Goal: Task Accomplishment & Management: Use online tool/utility

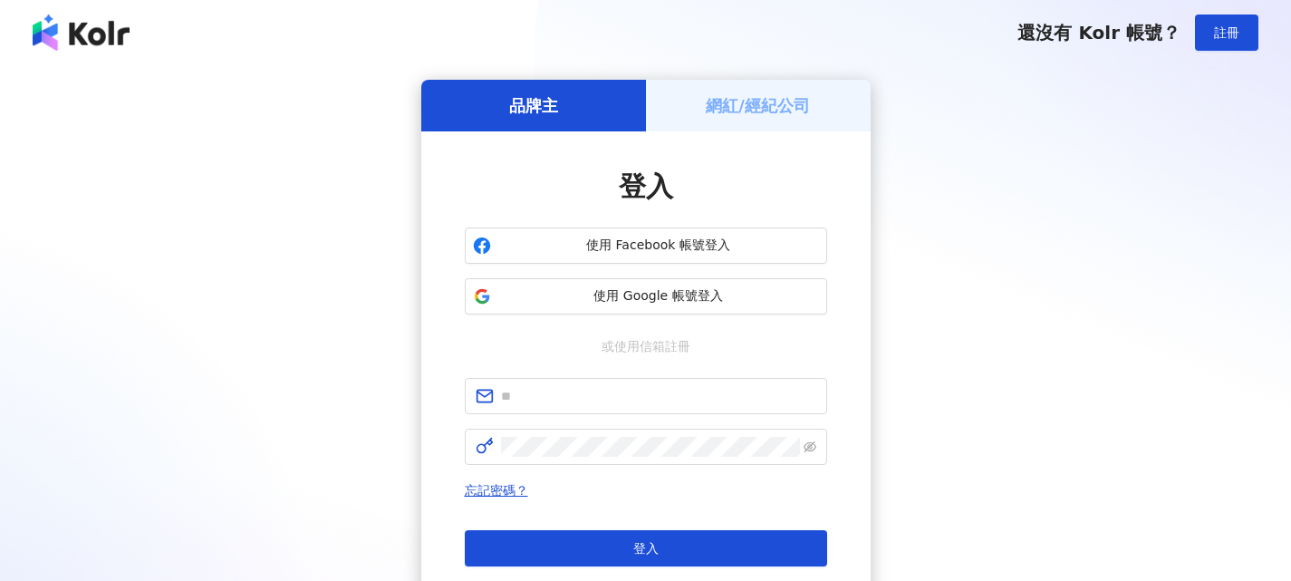
click at [742, 111] on h5 "網紅/經紀公司" at bounding box center [758, 105] width 104 height 23
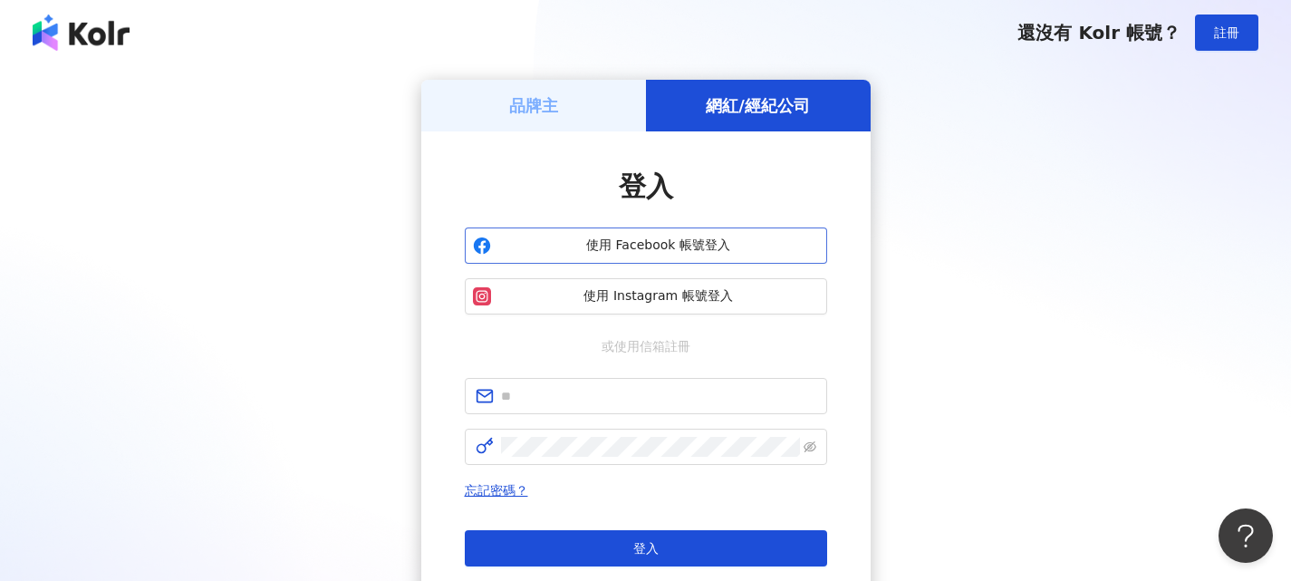
click at [697, 248] on span "使用 Facebook 帳號登入" at bounding box center [658, 246] width 321 height 18
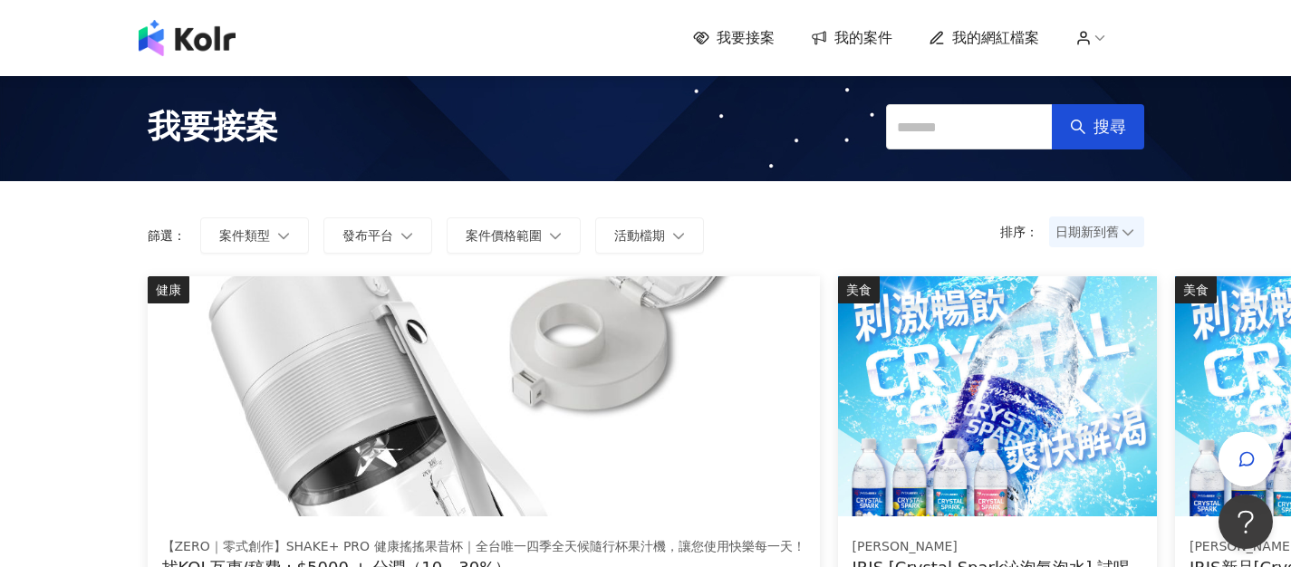
click at [851, 35] on span "我的案件" at bounding box center [864, 38] width 58 height 20
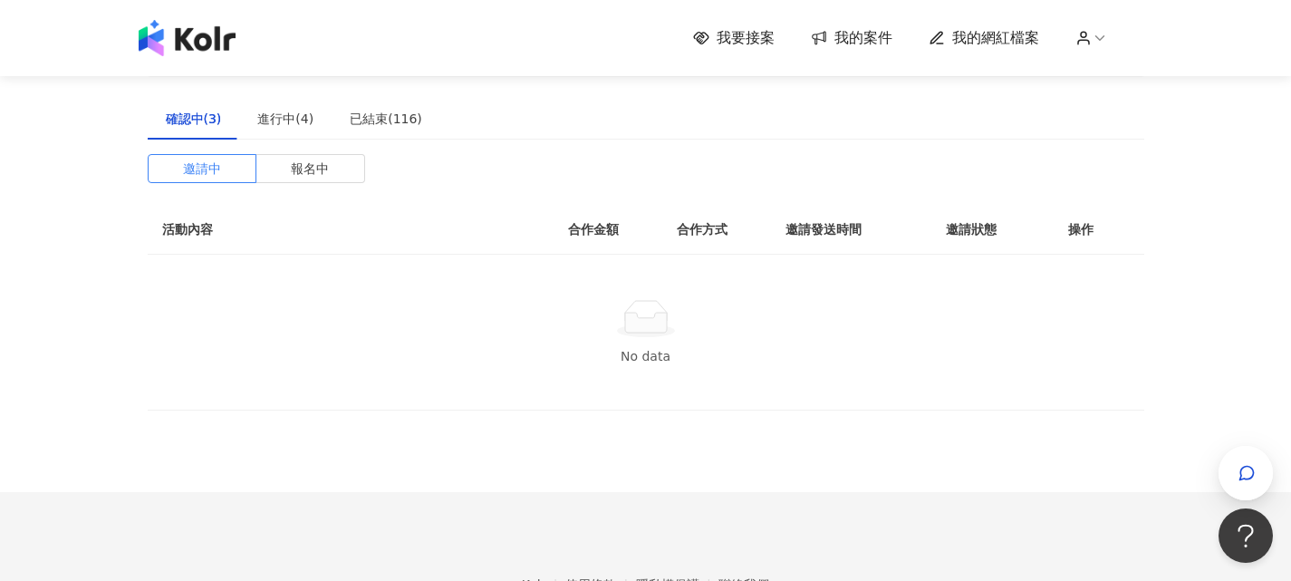
click at [739, 39] on span "我要接案" at bounding box center [746, 38] width 58 height 20
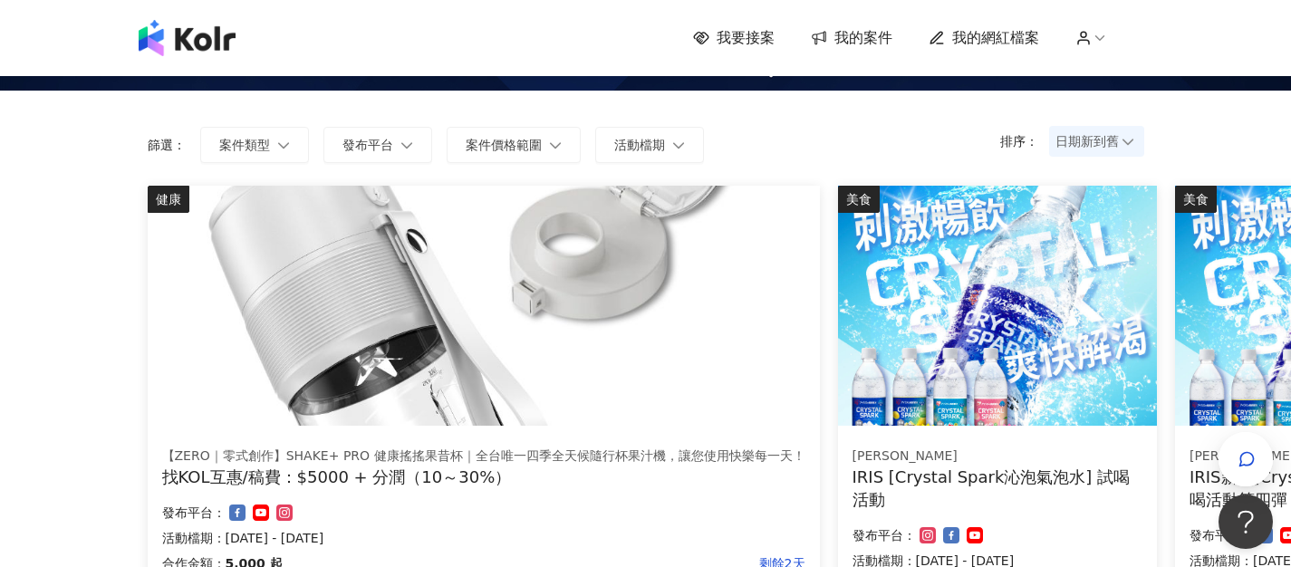
scroll to position [91, 0]
click at [395, 152] on button "發布平台" at bounding box center [378, 145] width 109 height 36
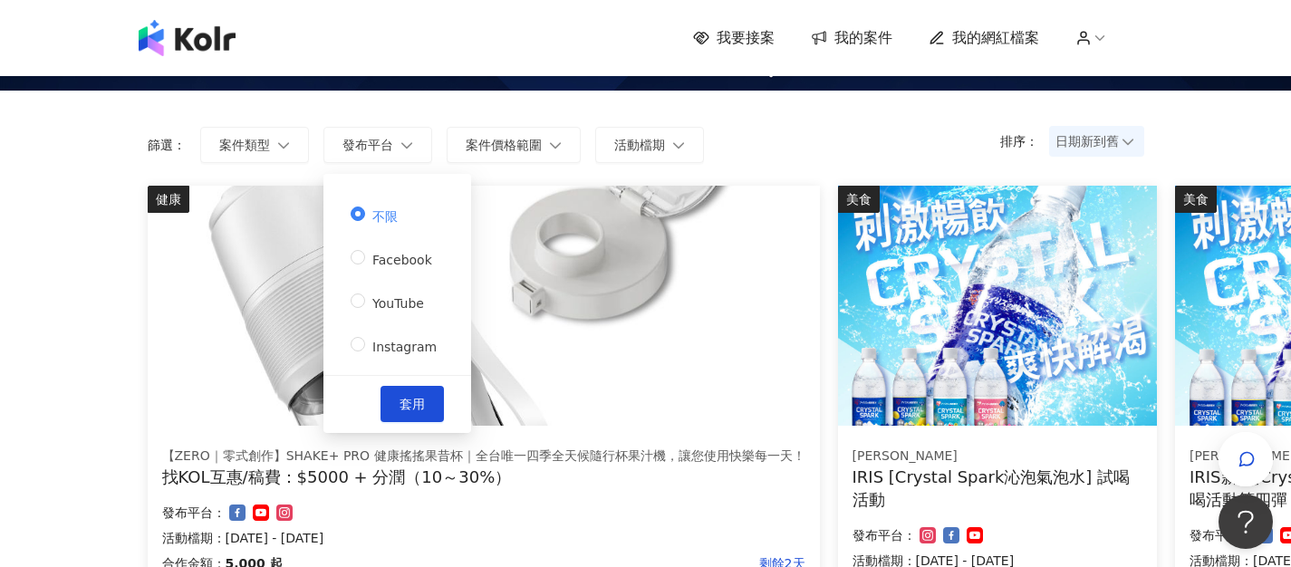
drag, startPoint x: 423, startPoint y: 338, endPoint x: 418, endPoint y: 362, distance: 24.2
click at [422, 340] on span "Instagram" at bounding box center [404, 347] width 79 height 14
click at [407, 401] on span "套用" at bounding box center [412, 404] width 25 height 14
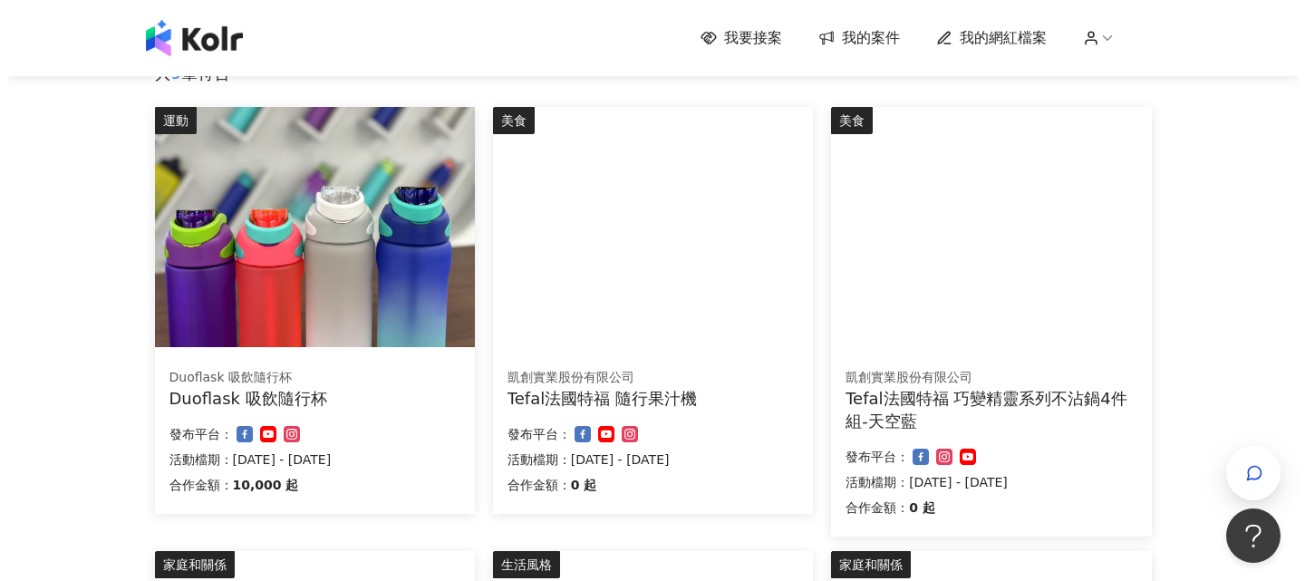
scroll to position [272, 0]
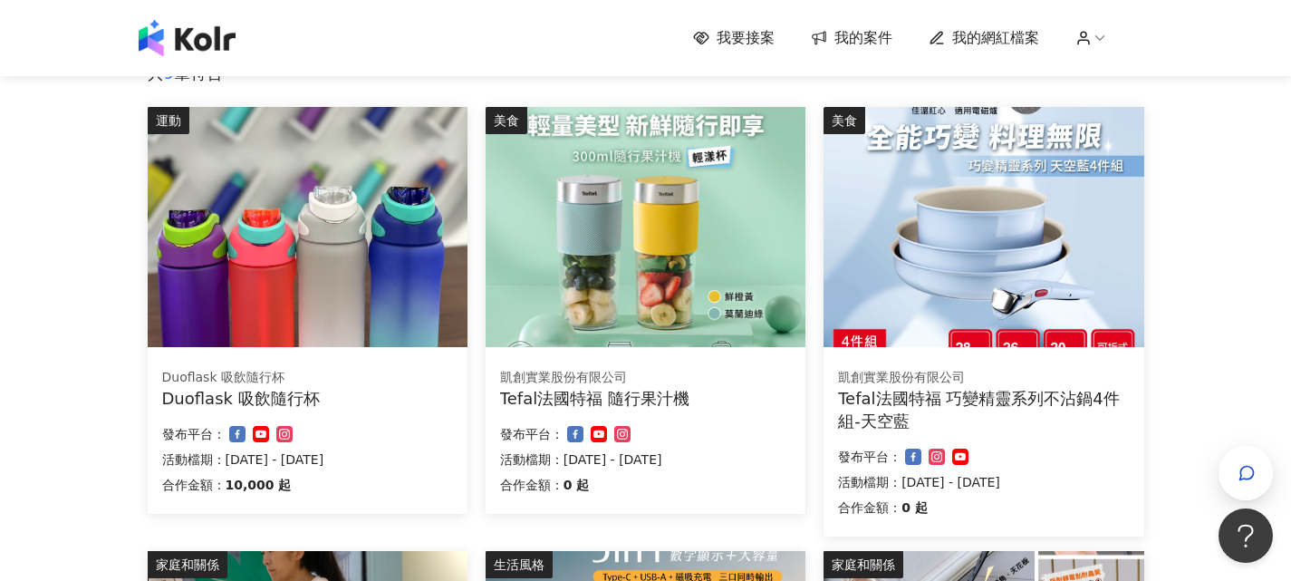
click at [319, 246] on img at bounding box center [308, 227] width 320 height 240
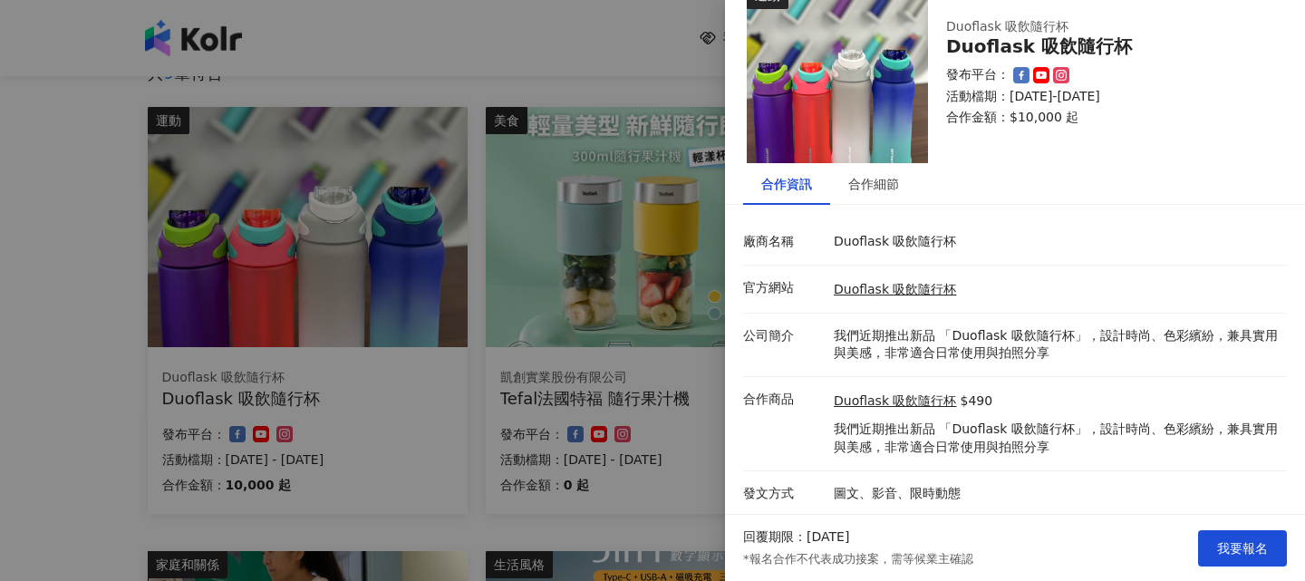
scroll to position [40, 0]
click at [860, 182] on div "合作細節" at bounding box center [873, 184] width 51 height 20
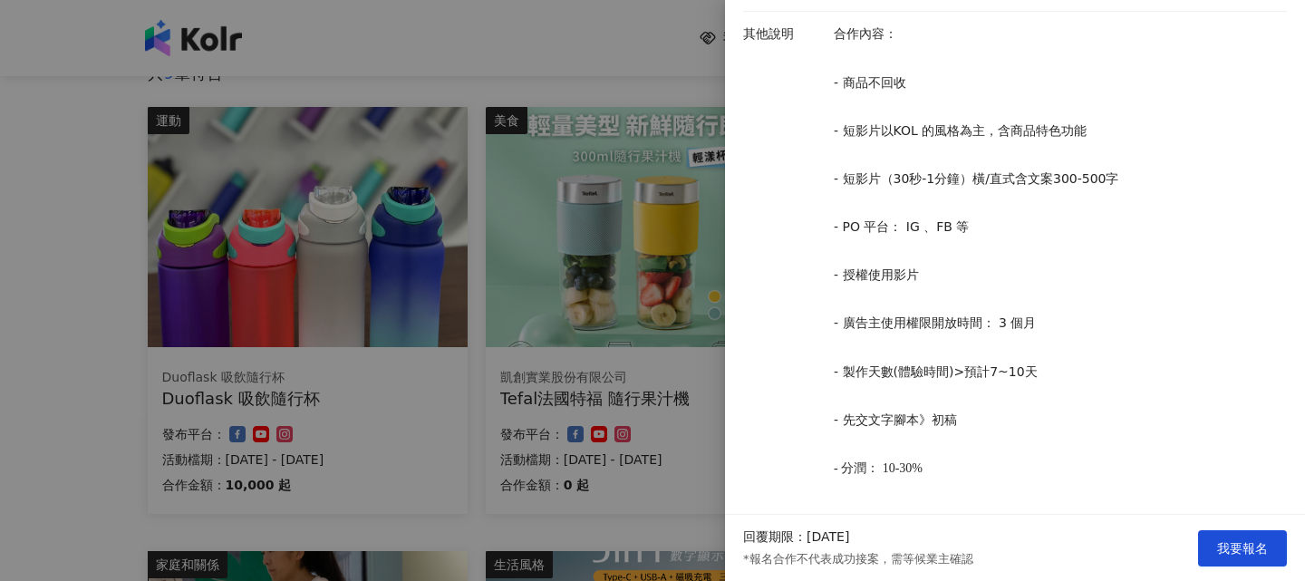
scroll to position [771, 0]
click at [39, 288] on div at bounding box center [652, 290] width 1305 height 581
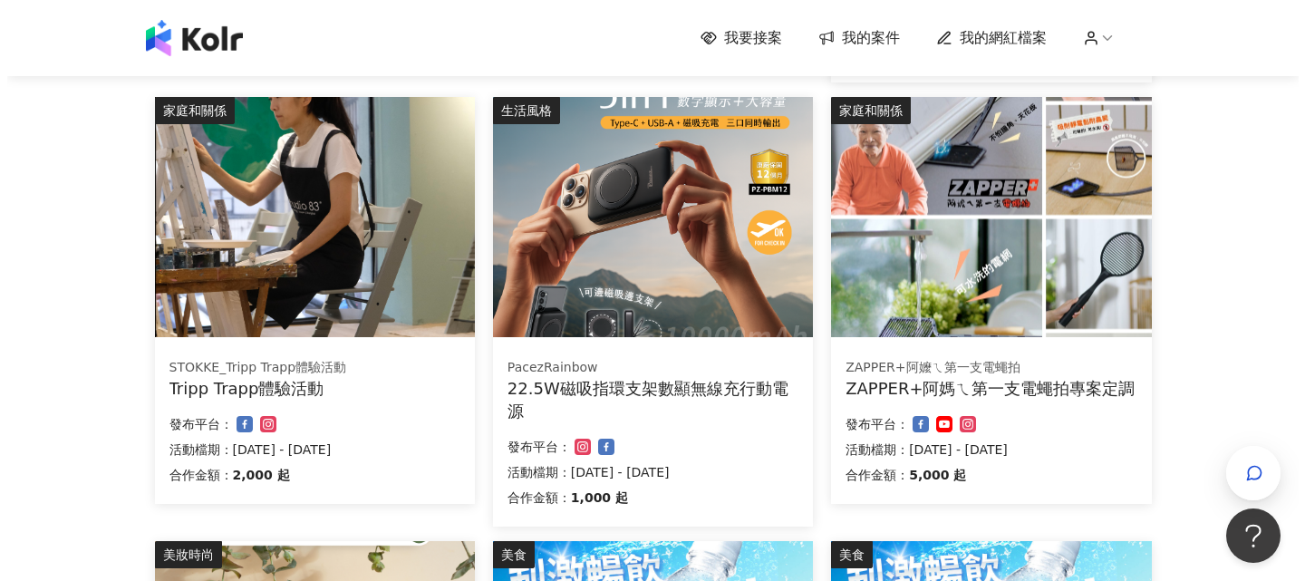
scroll to position [725, 0]
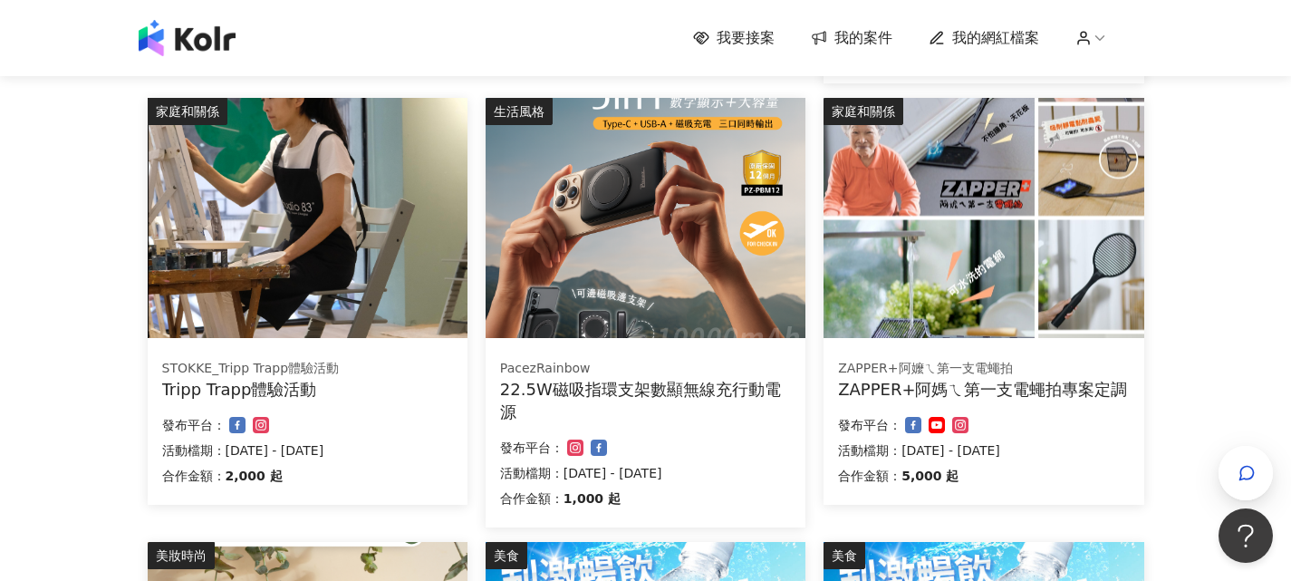
click at [940, 221] on img at bounding box center [984, 218] width 320 height 240
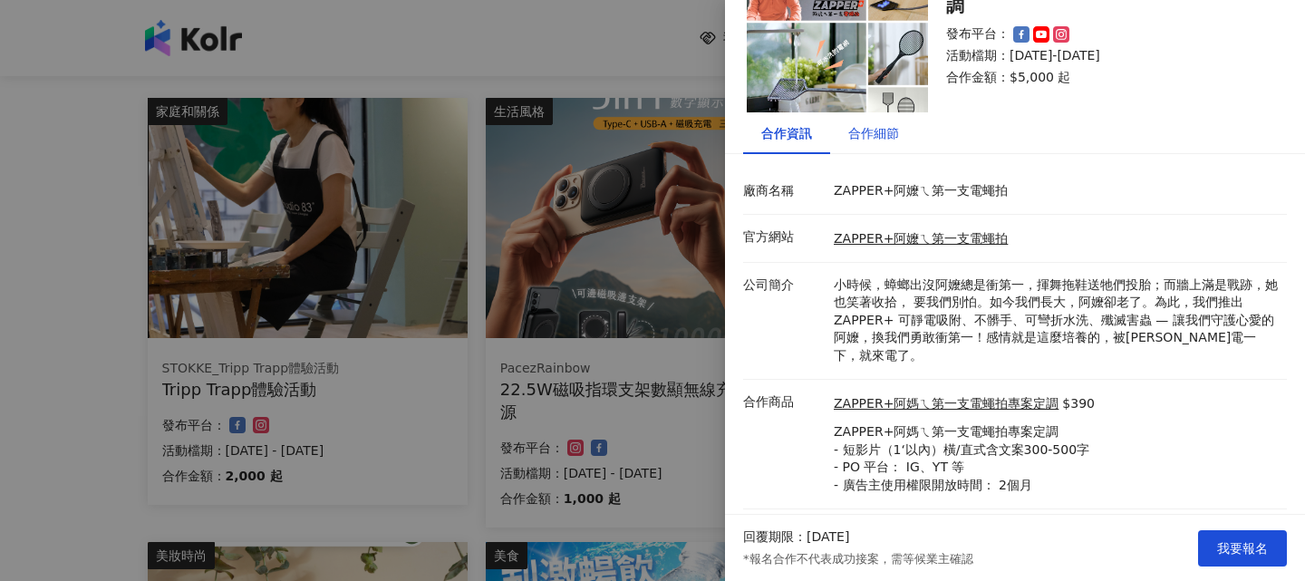
click at [855, 126] on div "合作細節" at bounding box center [873, 133] width 51 height 20
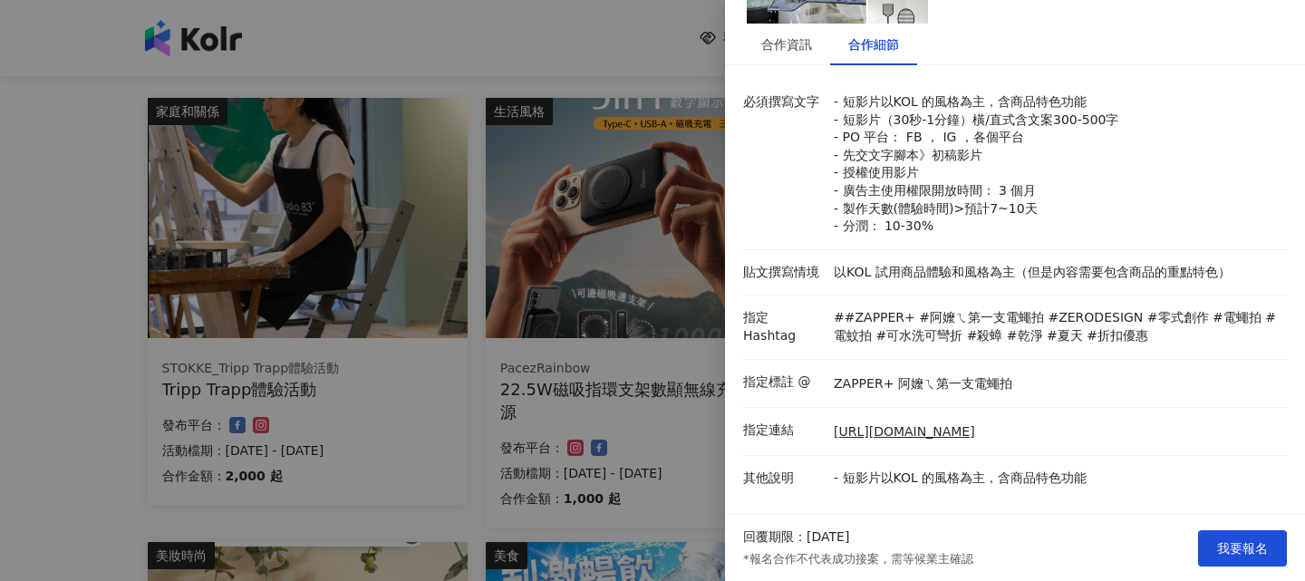
scroll to position [181, 0]
click at [645, 208] on div at bounding box center [652, 290] width 1305 height 581
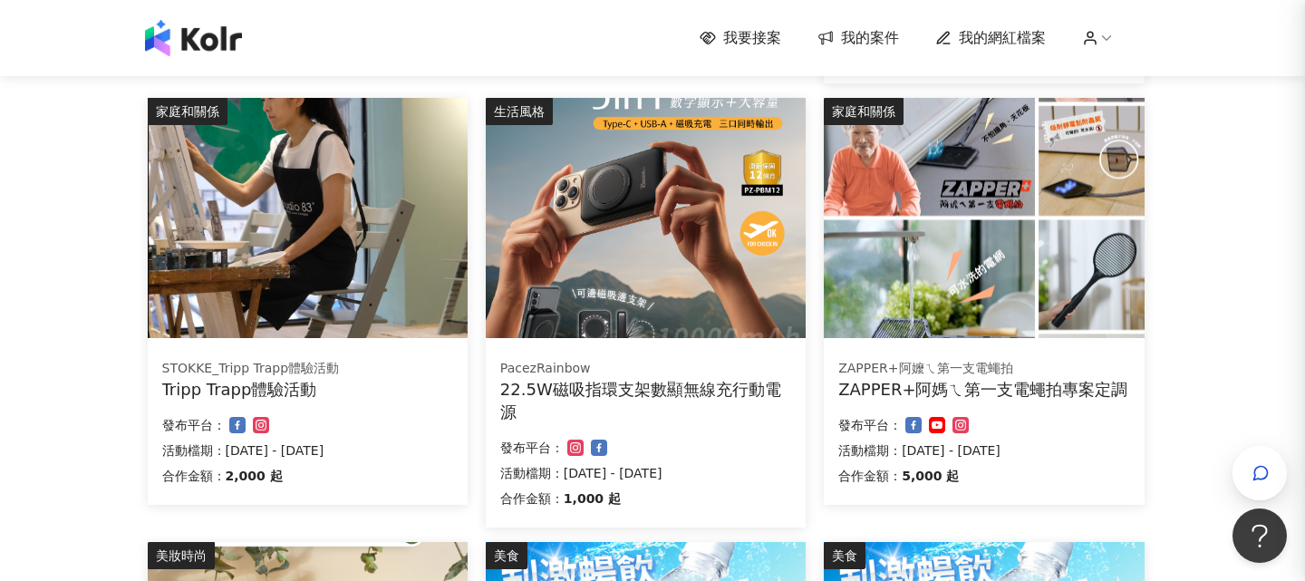
scroll to position [0, 0]
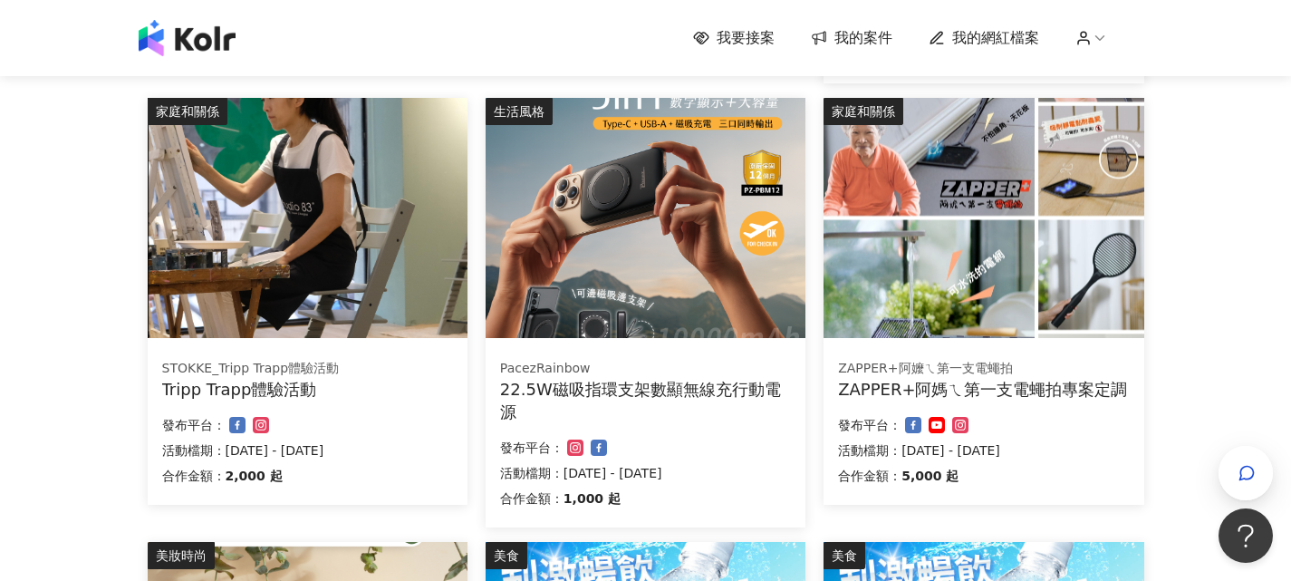
click at [674, 210] on img at bounding box center [646, 218] width 320 height 240
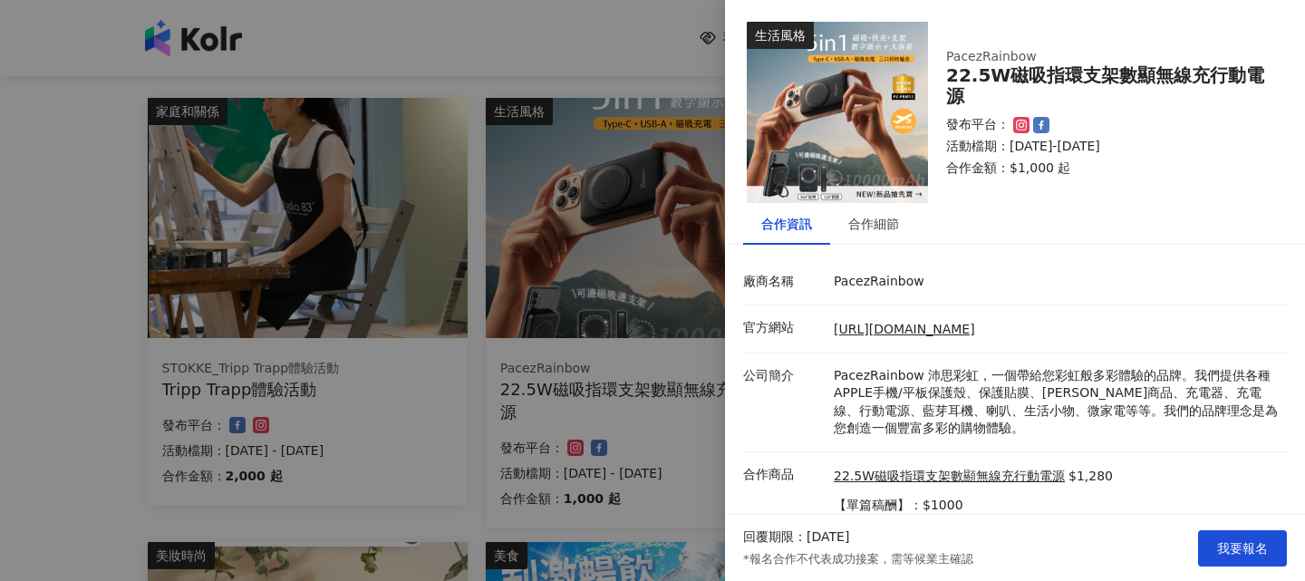
click at [872, 201] on img at bounding box center [837, 112] width 181 height 181
click at [877, 210] on div "合作細節" at bounding box center [873, 224] width 87 height 42
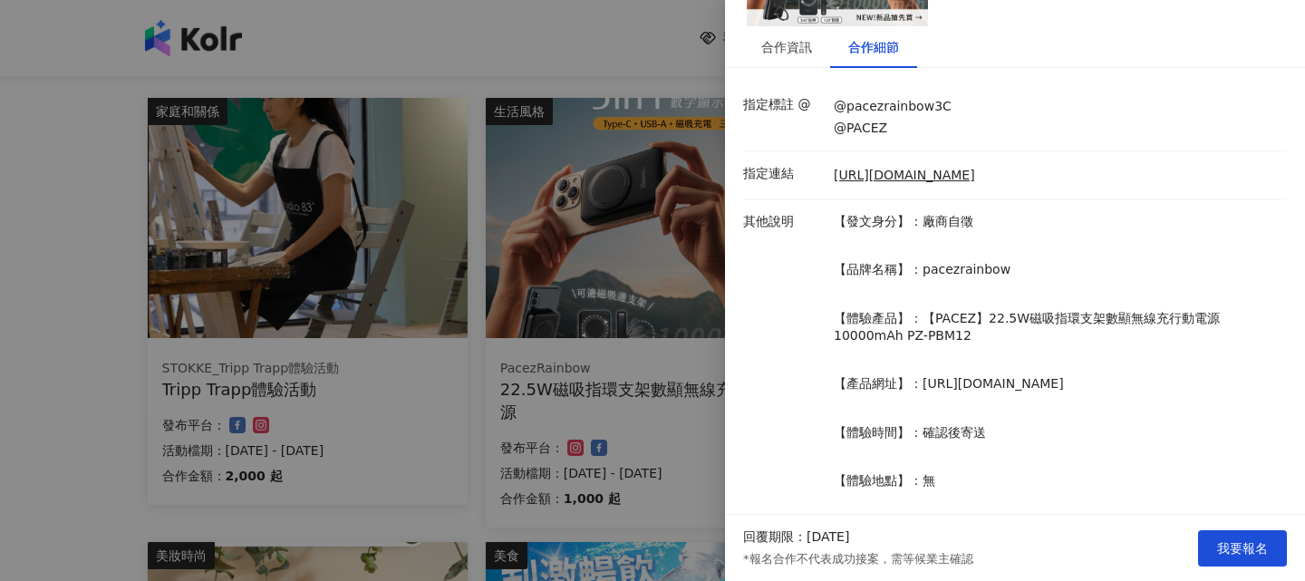
scroll to position [181, 0]
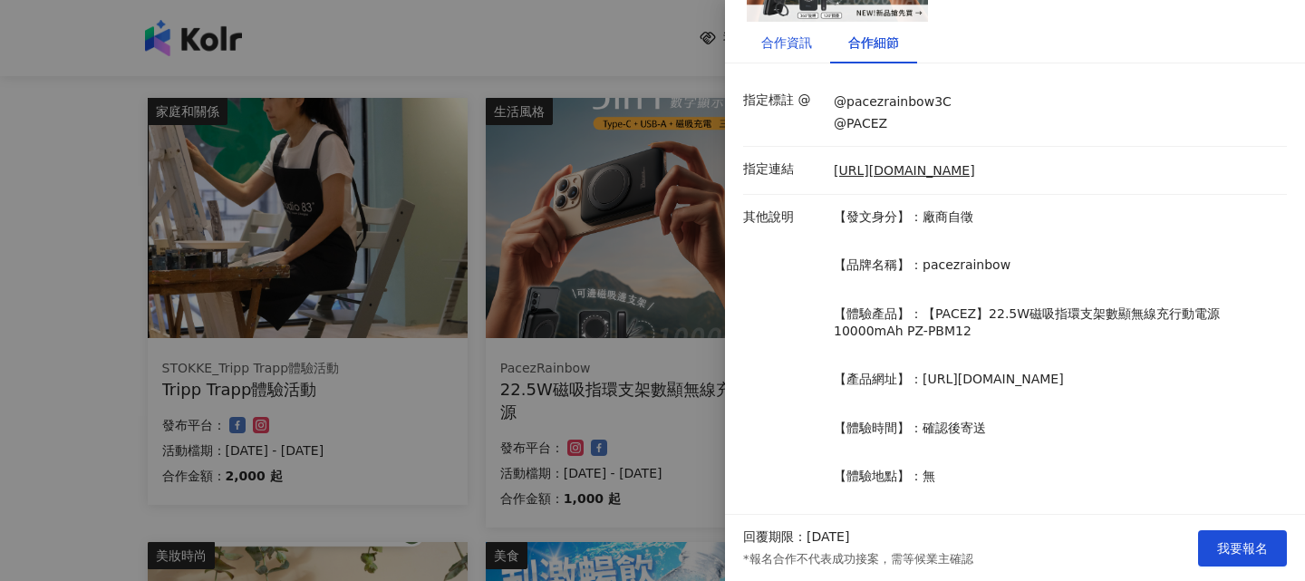
click at [784, 45] on div "合作資訊" at bounding box center [786, 43] width 51 height 20
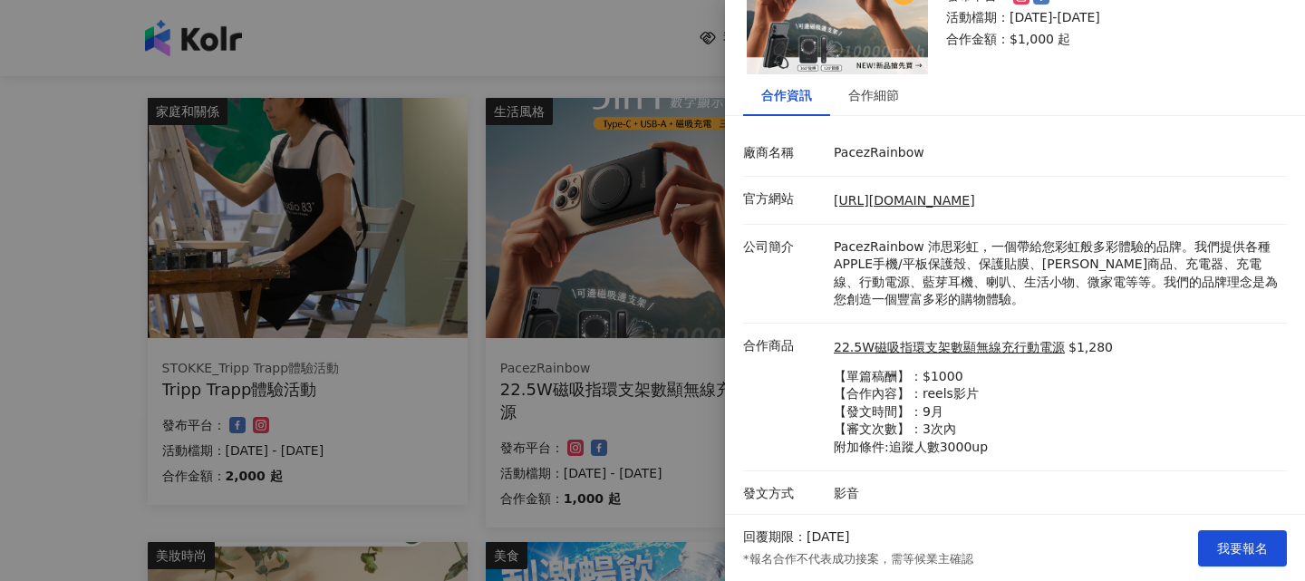
click at [562, 274] on div at bounding box center [652, 290] width 1305 height 581
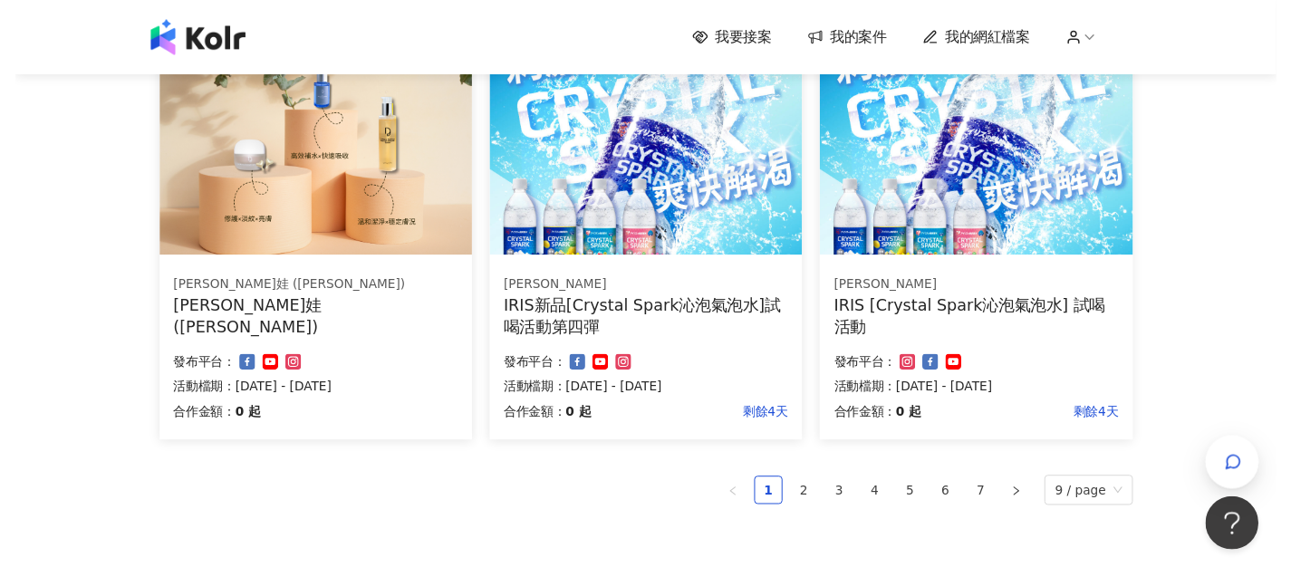
scroll to position [1269, 0]
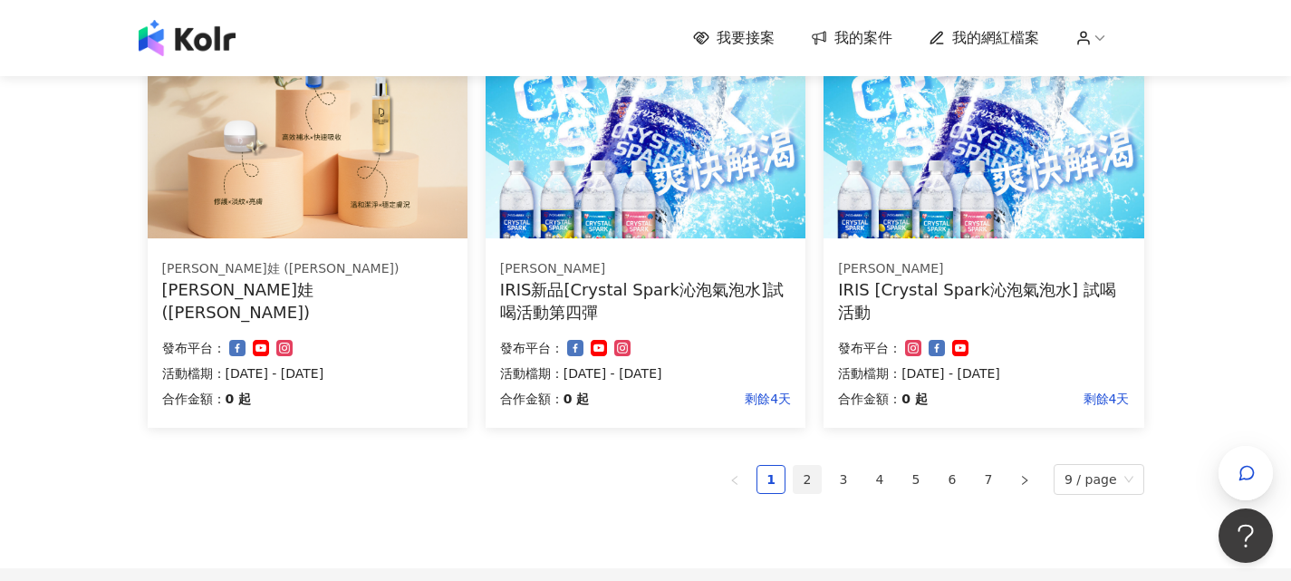
click at [815, 478] on link "2" at bounding box center [807, 479] width 27 height 27
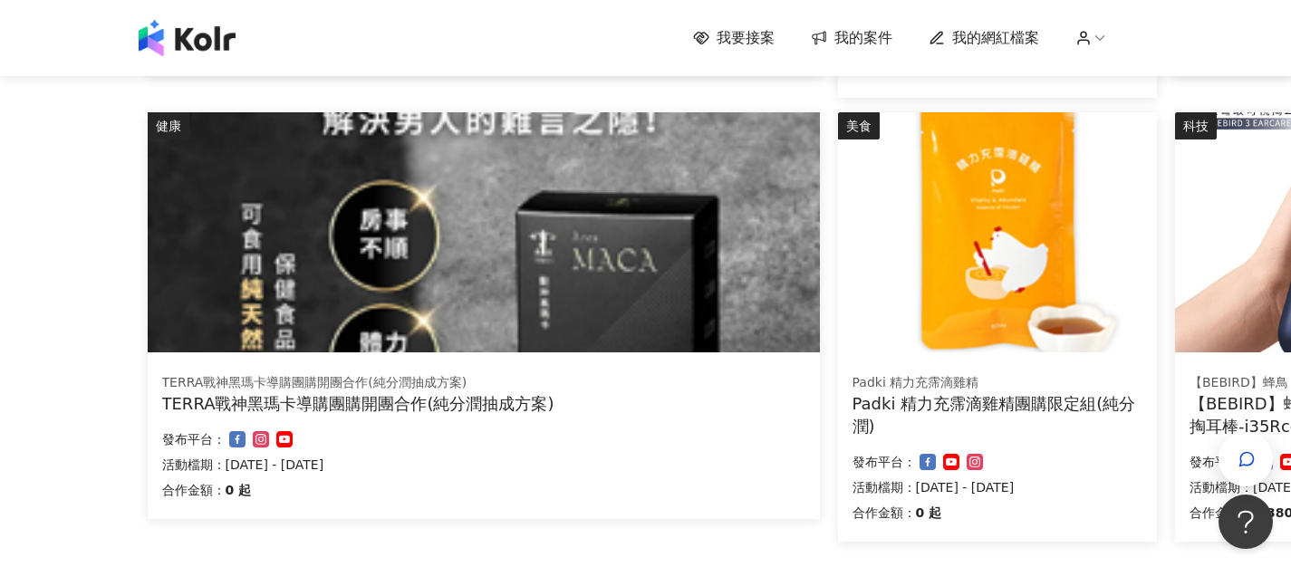
scroll to position [816, 0]
